Goal: Check status: Check status

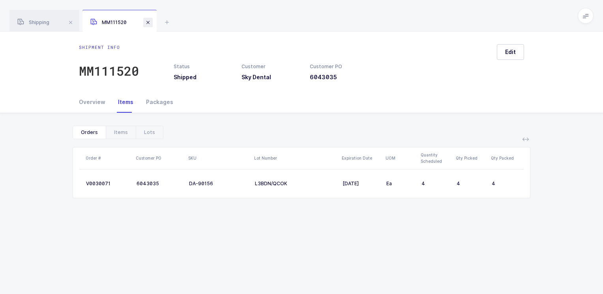
click at [149, 22] on span at bounding box center [147, 22] width 9 height 9
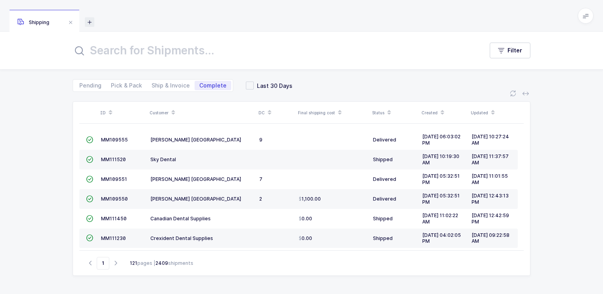
click at [90, 23] on icon at bounding box center [89, 21] width 9 height 9
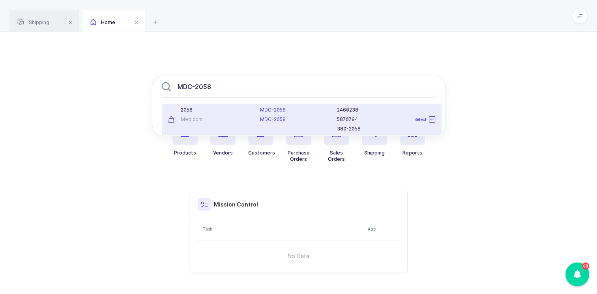
type input "MDC-2058"
click at [211, 120] on div "Medicom" at bounding box center [209, 119] width 83 height 6
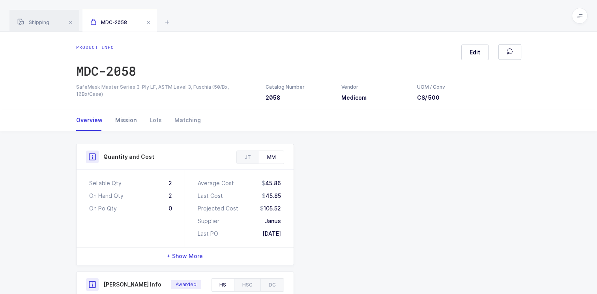
click at [127, 120] on div "Mission" at bounding box center [126, 120] width 34 height 21
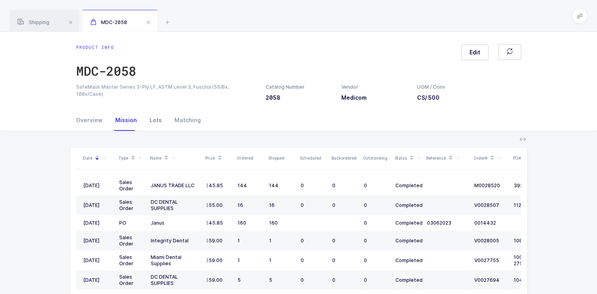
click at [154, 120] on div "Lots" at bounding box center [155, 120] width 25 height 21
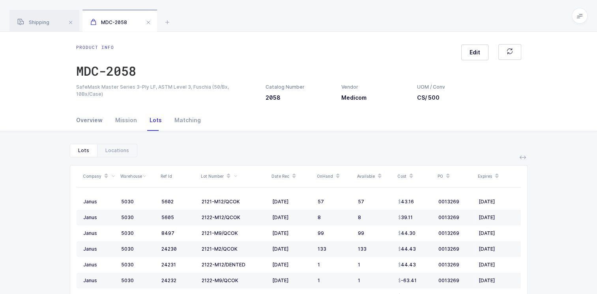
click at [85, 120] on div "Overview" at bounding box center [92, 120] width 33 height 21
